Goal: Task Accomplishment & Management: Manage account settings

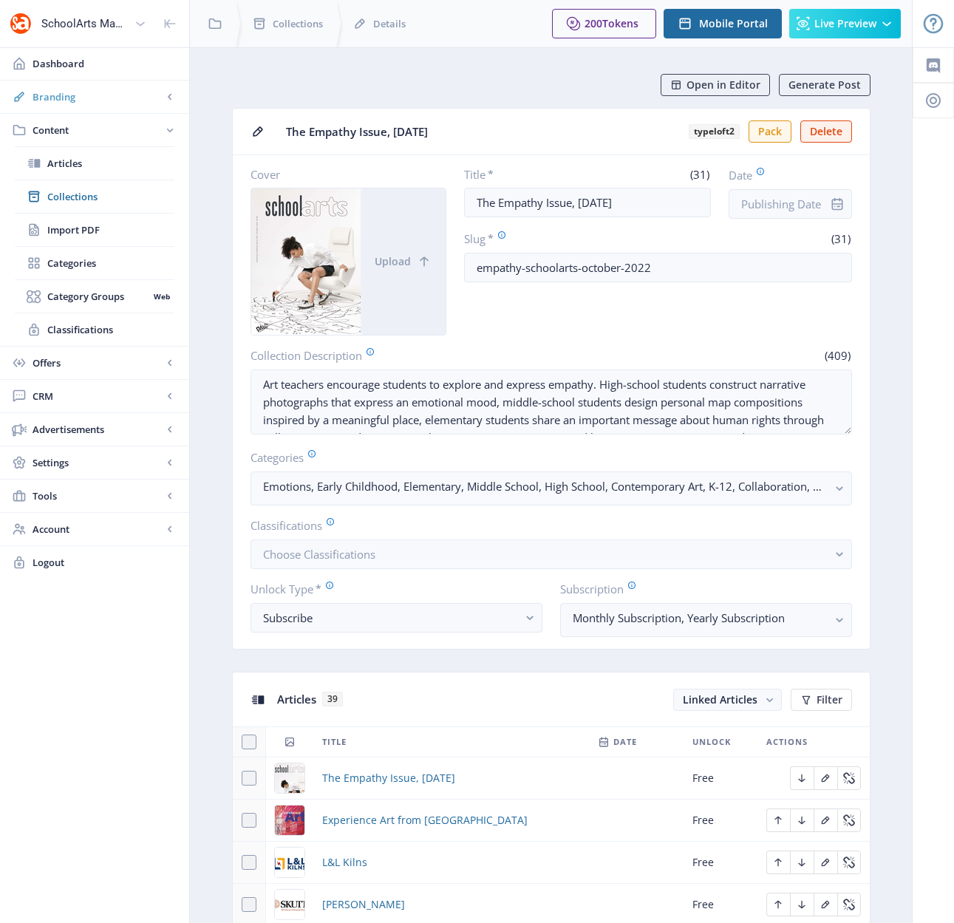
click at [78, 99] on span "Branding" at bounding box center [98, 96] width 130 height 15
click at [63, 167] on span "Appearance" at bounding box center [110, 163] width 127 height 15
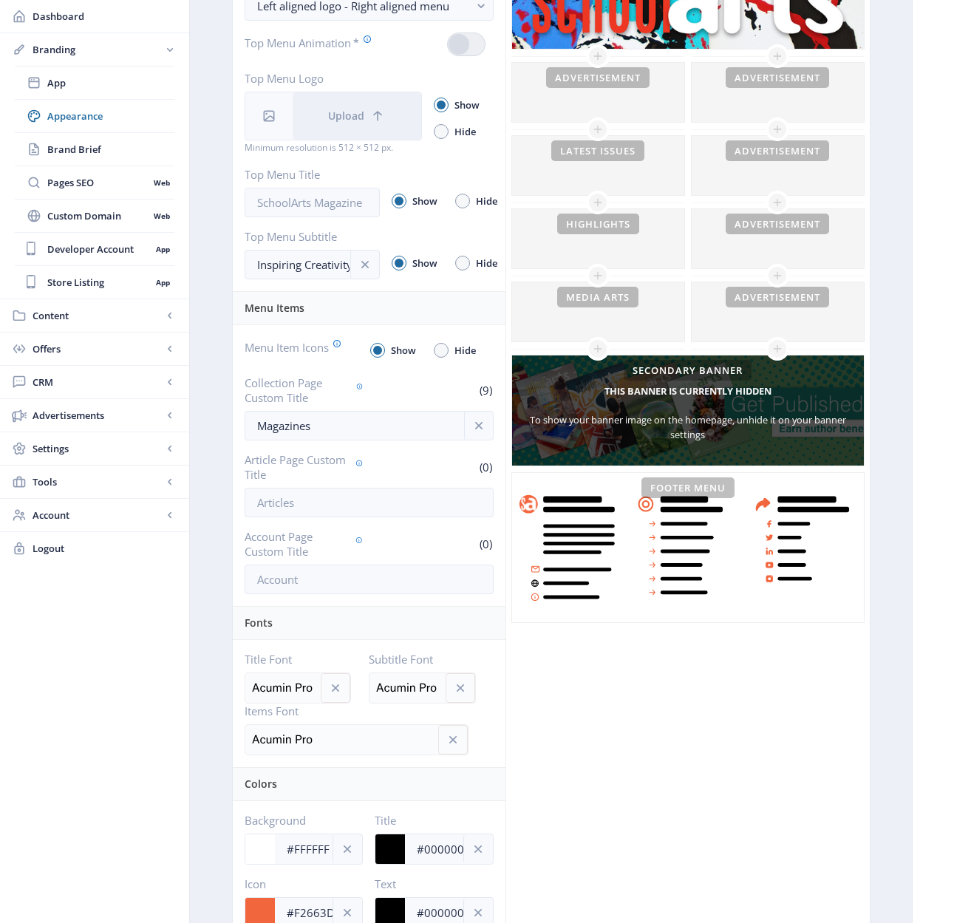
scroll to position [395, 0]
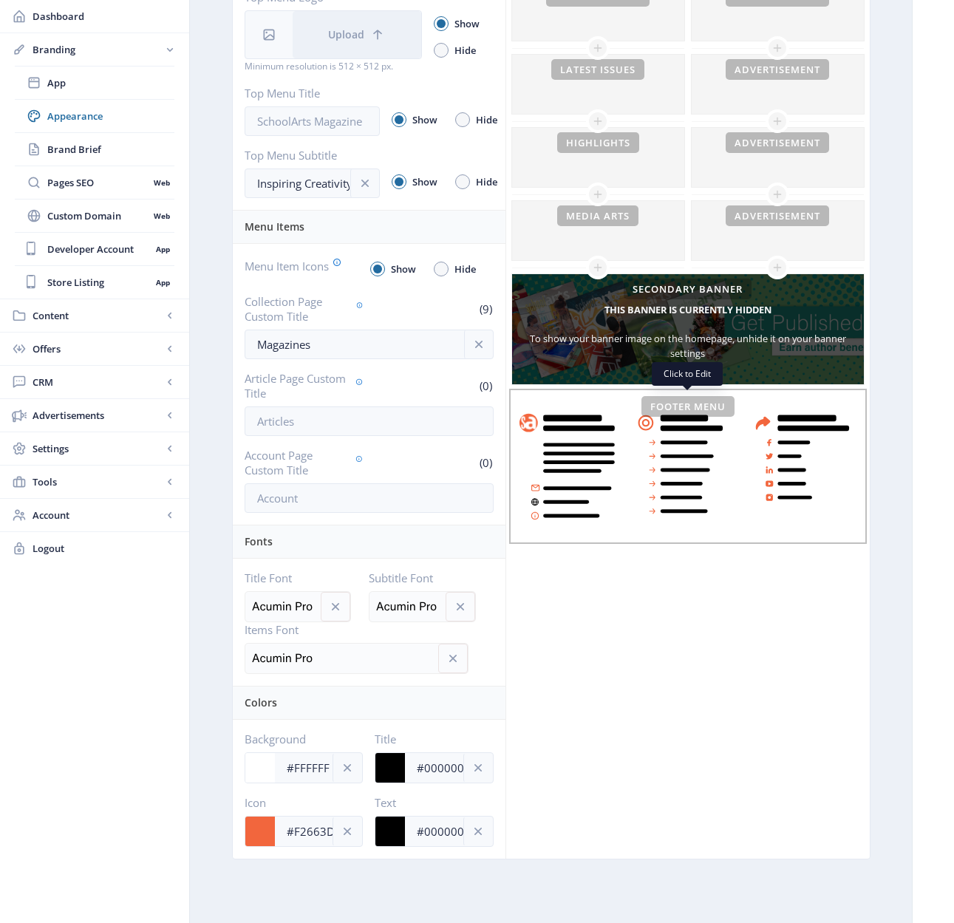
click at [784, 500] on rect at bounding box center [688, 466] width 352 height 149
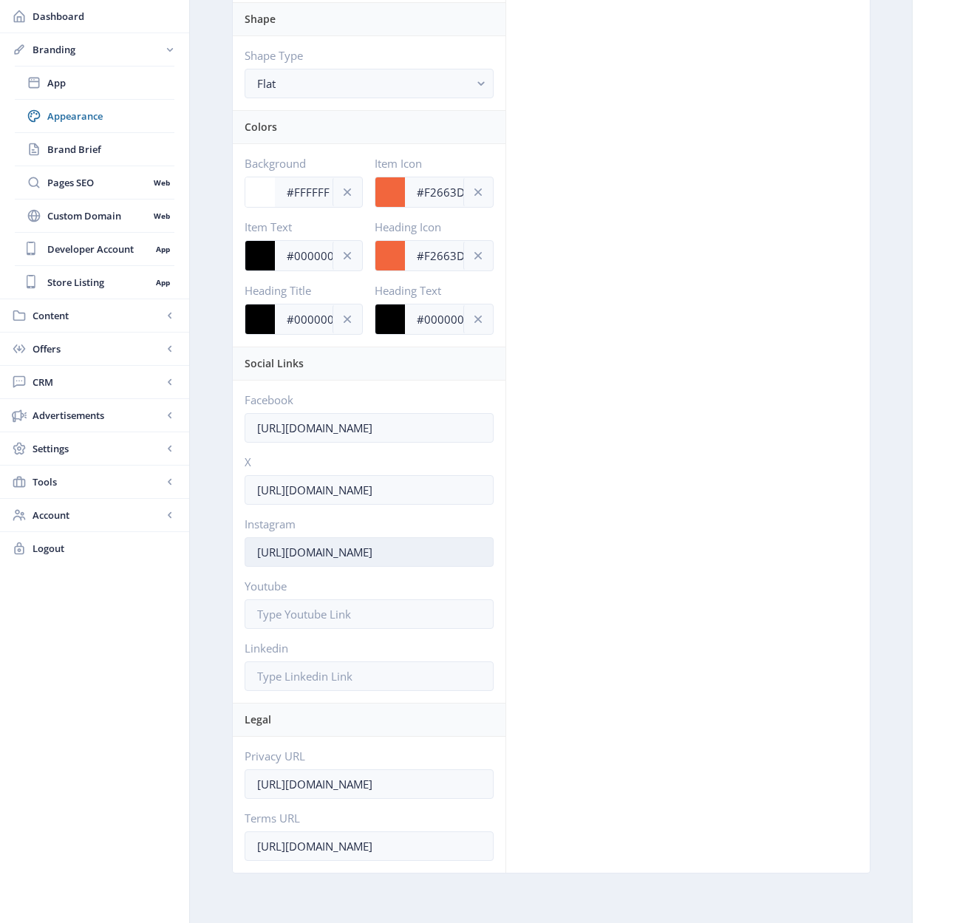
scroll to position [1315, 0]
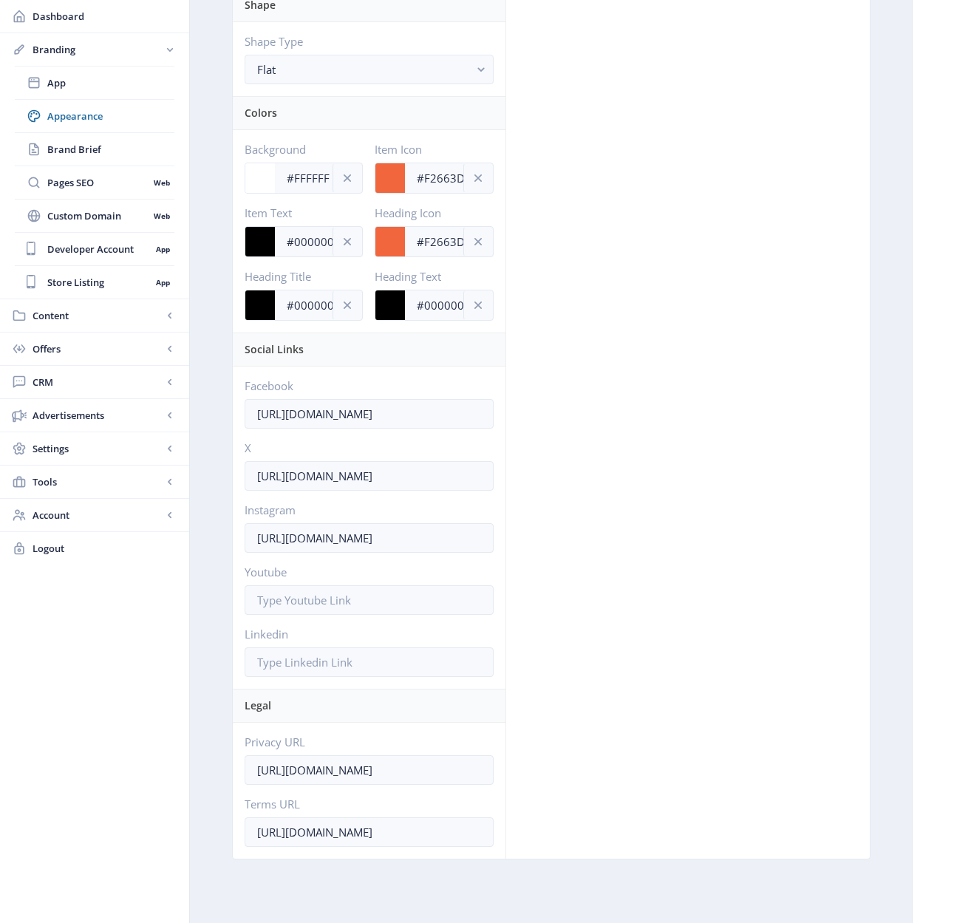
click at [267, 353] on div "Social Links" at bounding box center [371, 349] width 252 height 33
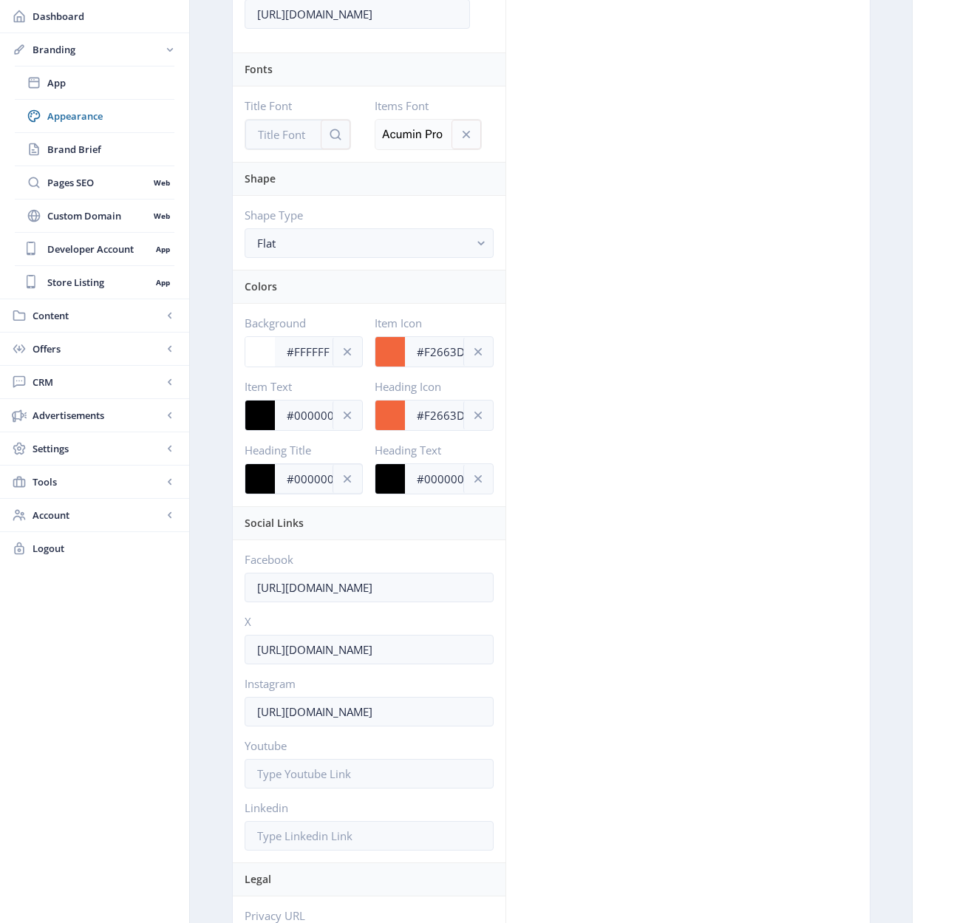
scroll to position [1223, 0]
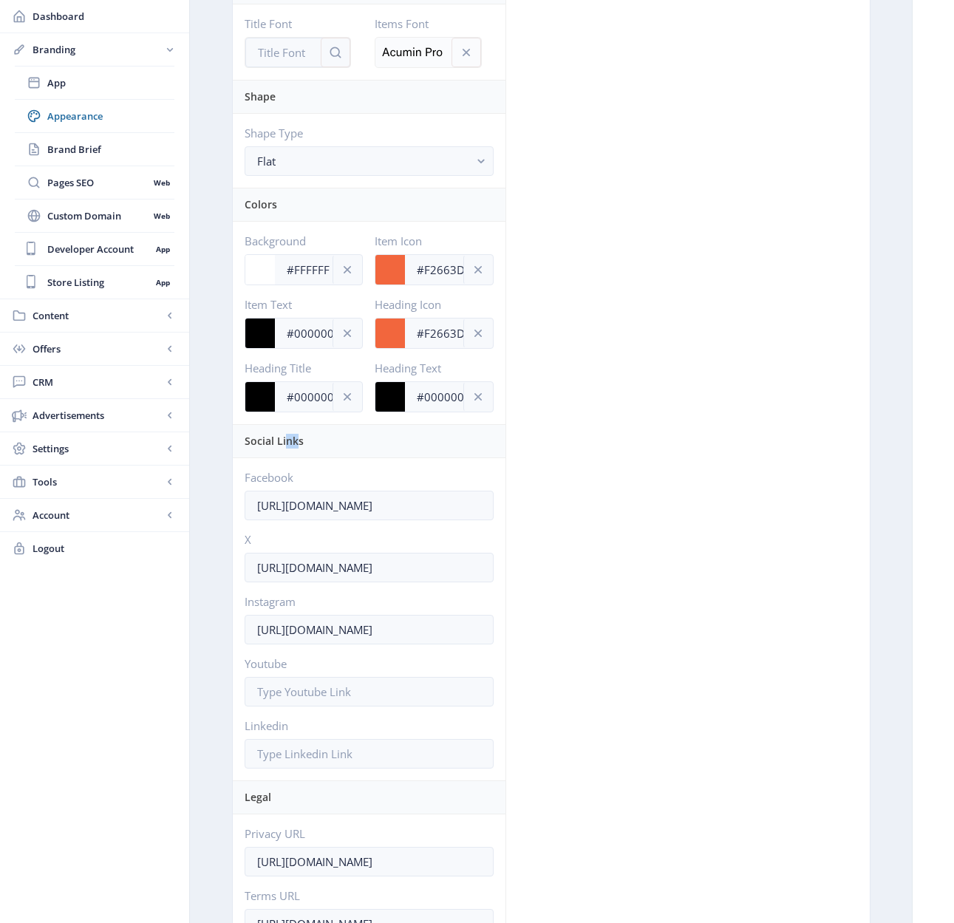
drag, startPoint x: 283, startPoint y: 443, endPoint x: 299, endPoint y: 446, distance: 16.5
click at [299, 446] on div "Social Links" at bounding box center [371, 441] width 252 height 33
click at [299, 440] on div "Social Links" at bounding box center [371, 441] width 252 height 33
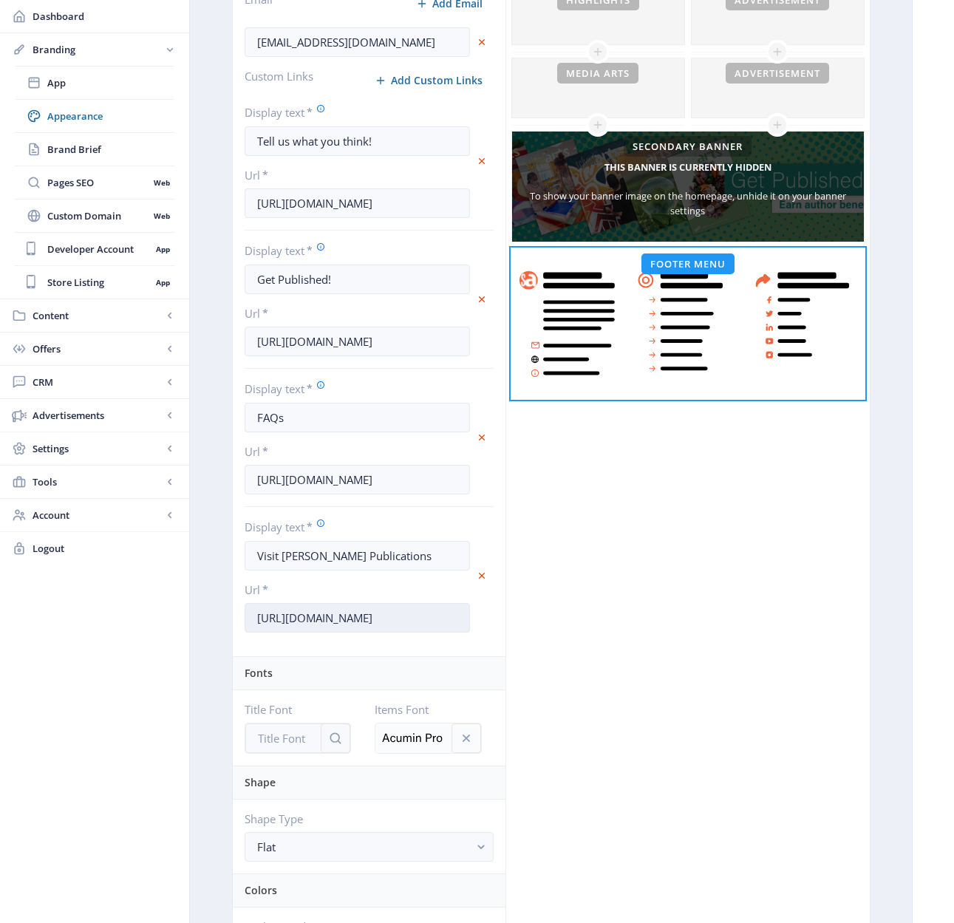
scroll to position [333, 0]
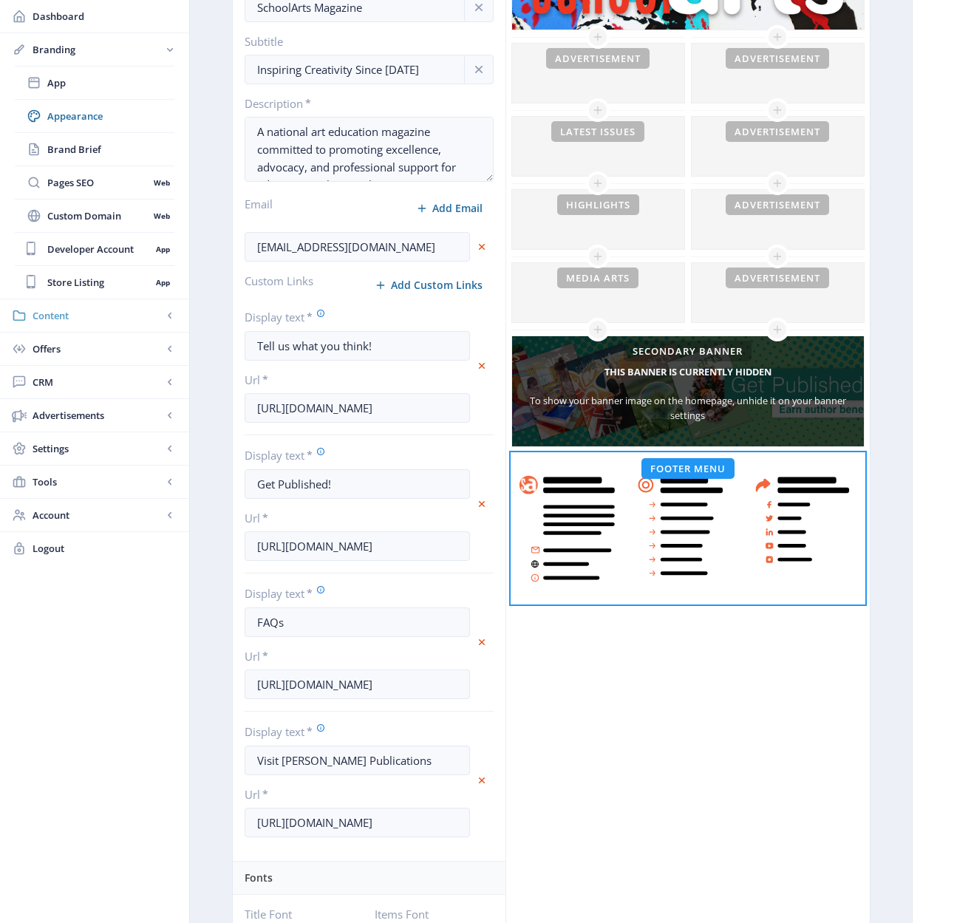
click at [64, 321] on span "Content" at bounding box center [98, 315] width 130 height 15
click at [89, 150] on span "Collections" at bounding box center [110, 149] width 127 height 15
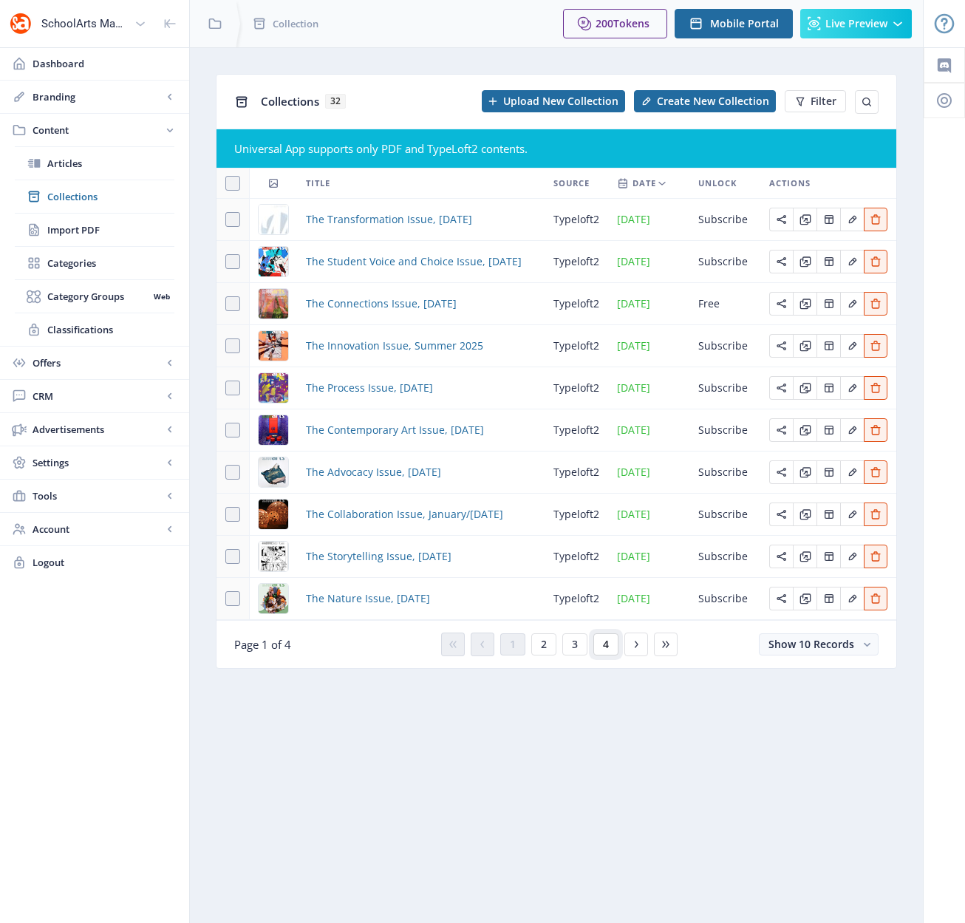
click at [607, 641] on span "4" at bounding box center [606, 644] width 6 height 12
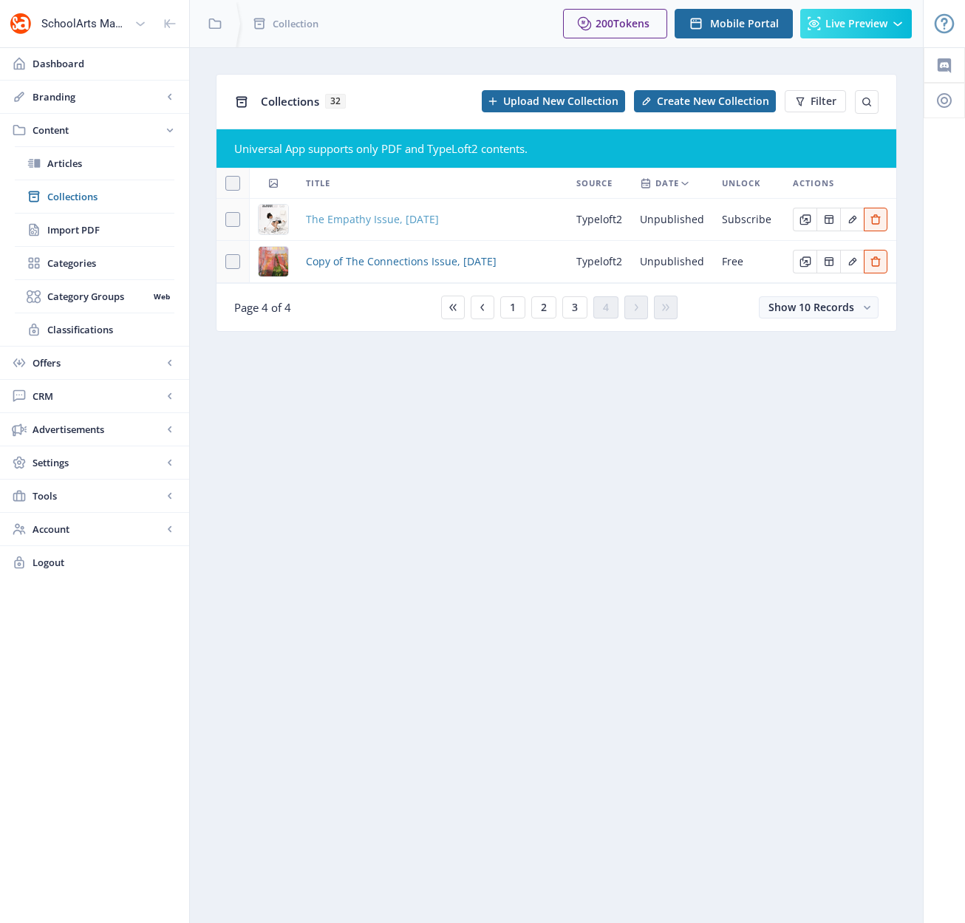
click at [417, 219] on span "The Empathy Issue, [DATE]" at bounding box center [372, 220] width 133 height 18
